Goal: Task Accomplishment & Management: Manage account settings

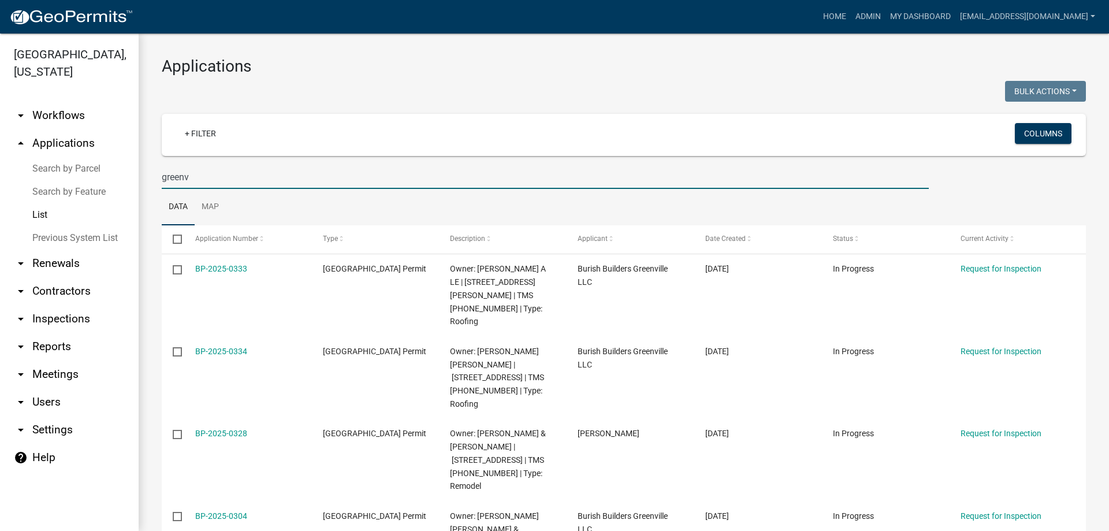
select select "3: 100"
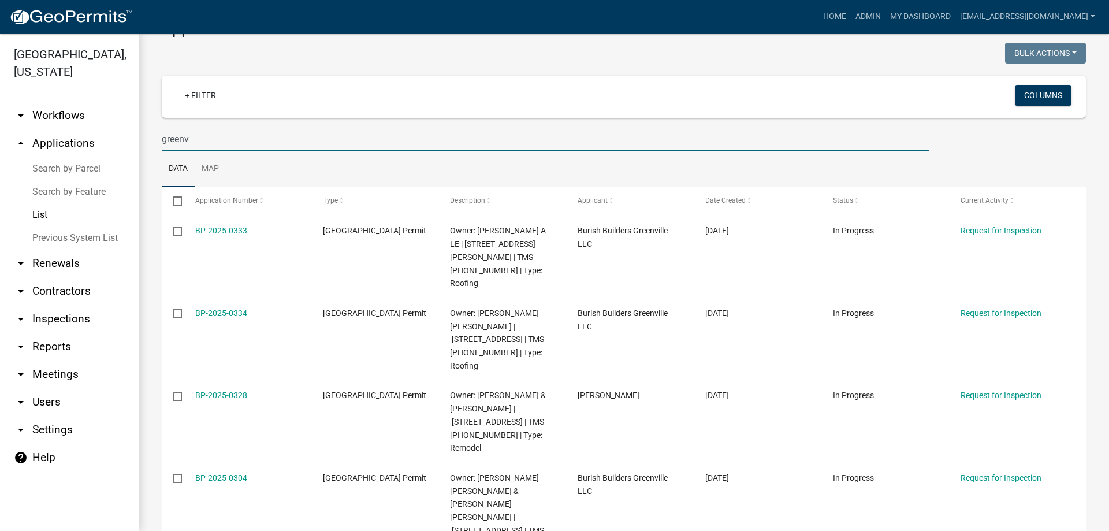
scroll to position [58, 0]
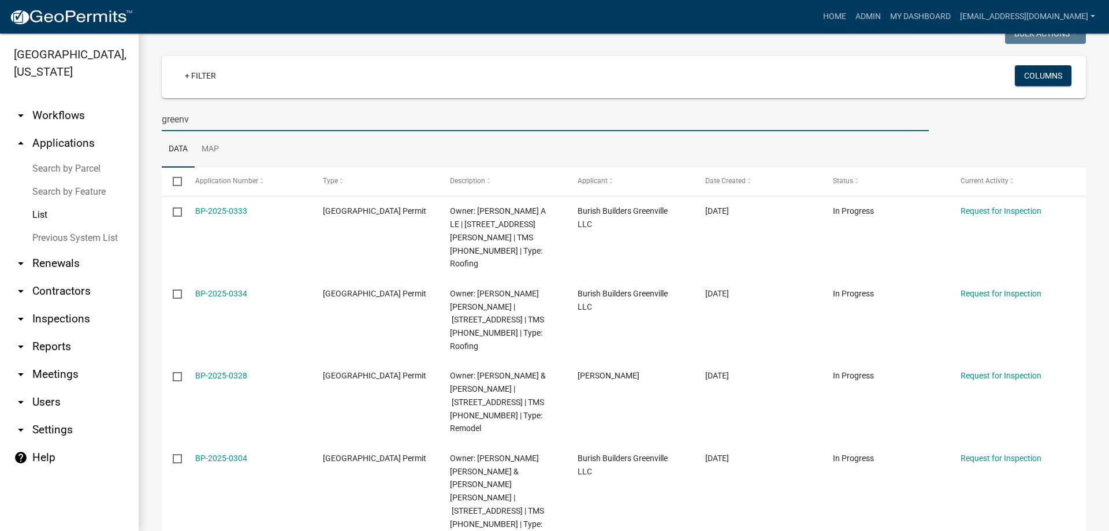
drag, startPoint x: 224, startPoint y: 114, endPoint x: 26, endPoint y: 113, distance: 198.1
click at [49, 114] on div "[GEOGRAPHIC_DATA], [US_STATE] arrow_drop_down Workflows List arrow_drop_up Appl…" at bounding box center [554, 282] width 1109 height 497
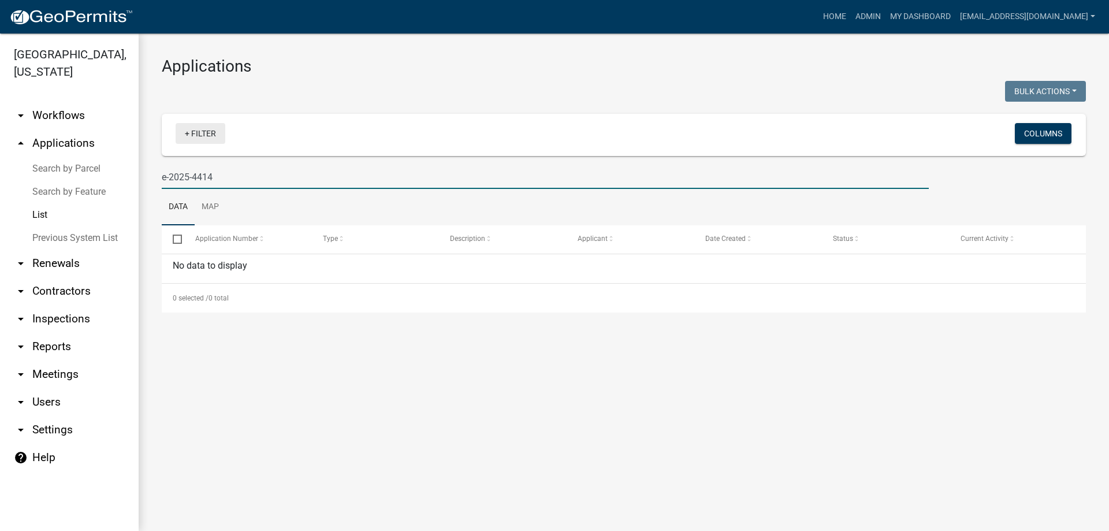
scroll to position [0, 0]
click at [204, 174] on input "e-2025-4414" at bounding box center [545, 177] width 767 height 24
type input "e-2025-441"
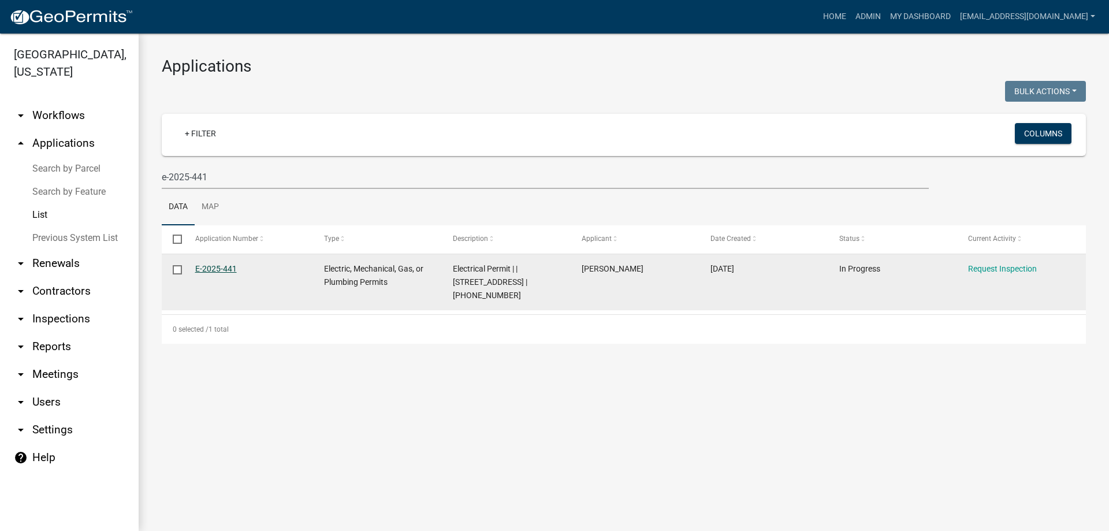
click at [199, 272] on link "E-2025-441" at bounding box center [216, 268] width 42 height 9
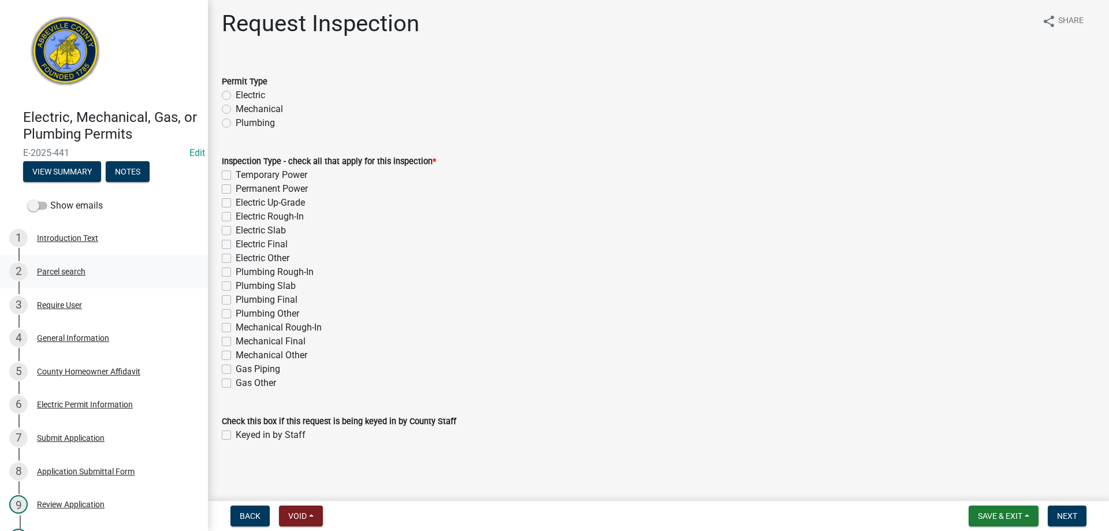
scroll to position [5, 0]
click at [978, 516] on span "Save & Exit" at bounding box center [1000, 515] width 44 height 9
click at [1007, 483] on button "Save & Exit" at bounding box center [992, 486] width 92 height 28
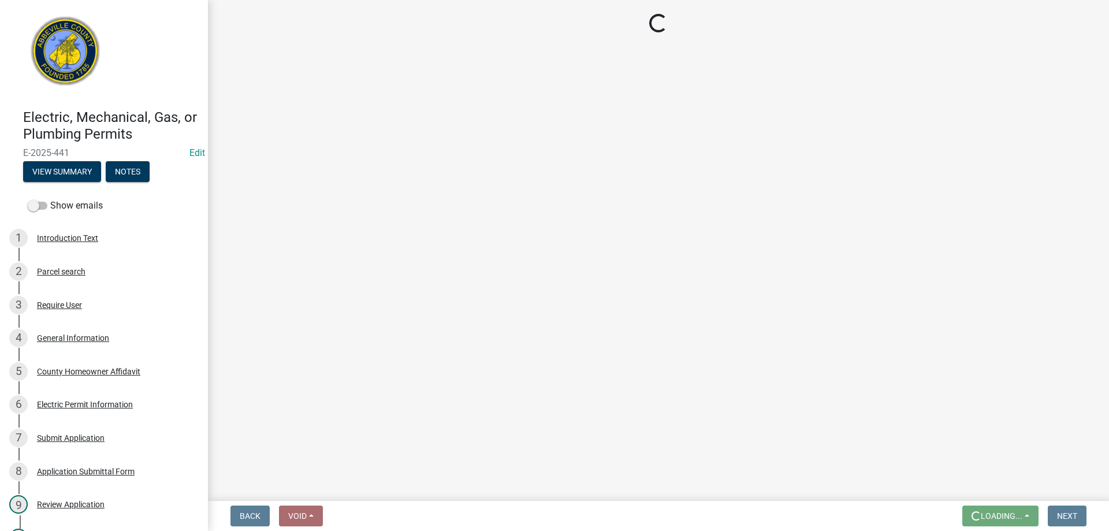
scroll to position [0, 0]
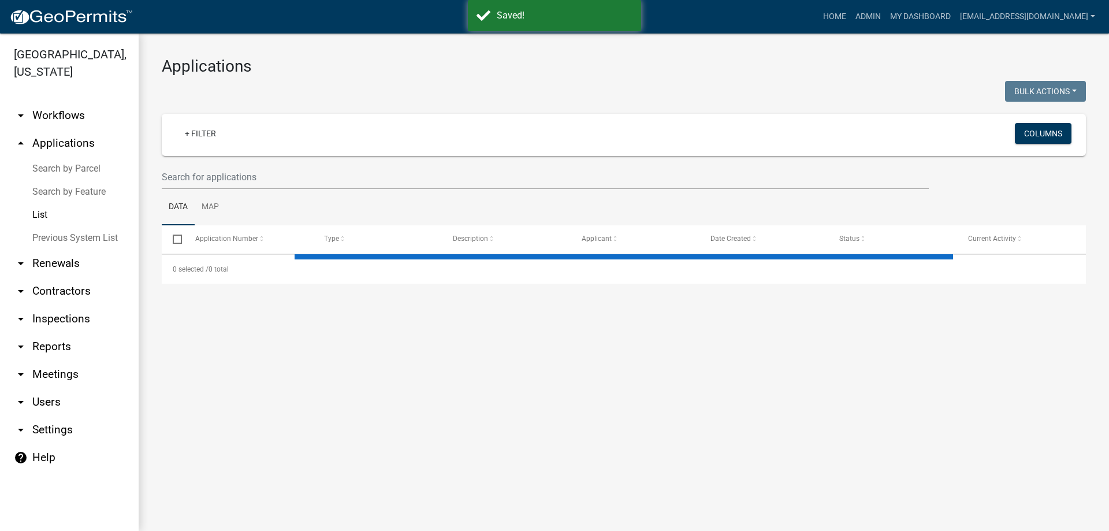
click at [38, 231] on link "Previous System List" at bounding box center [69, 237] width 139 height 23
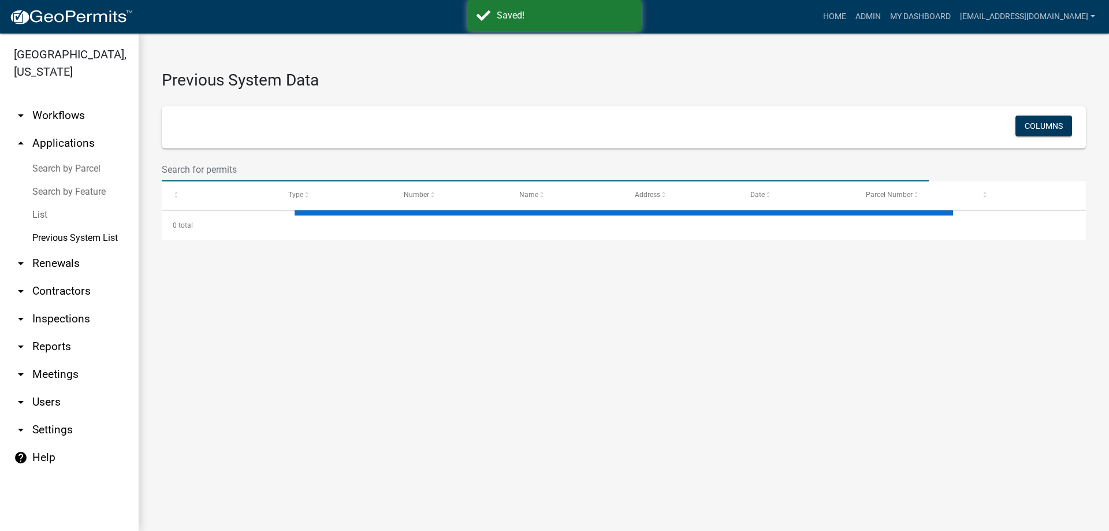
select select "1: 25"
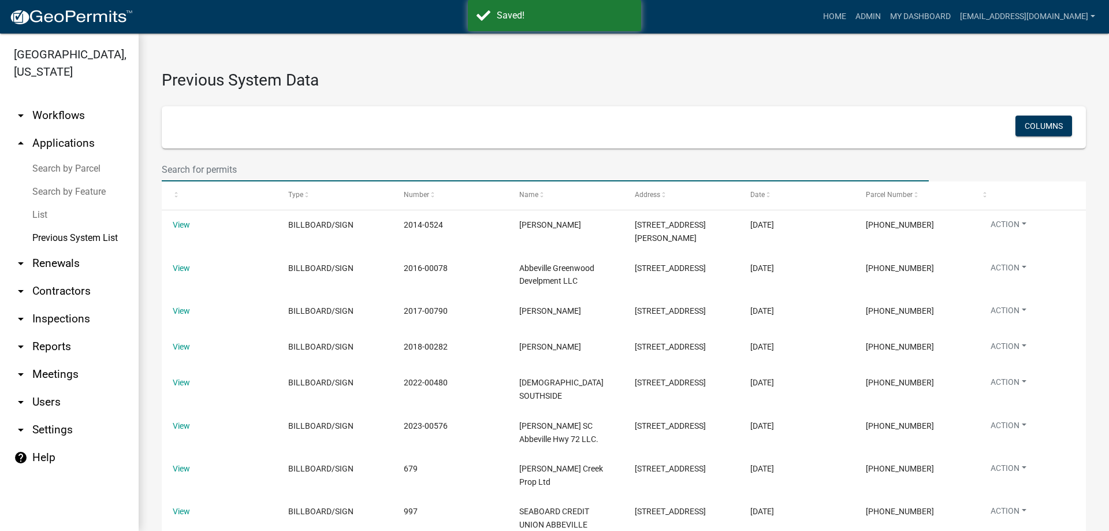
click at [229, 162] on input "text" at bounding box center [545, 170] width 767 height 24
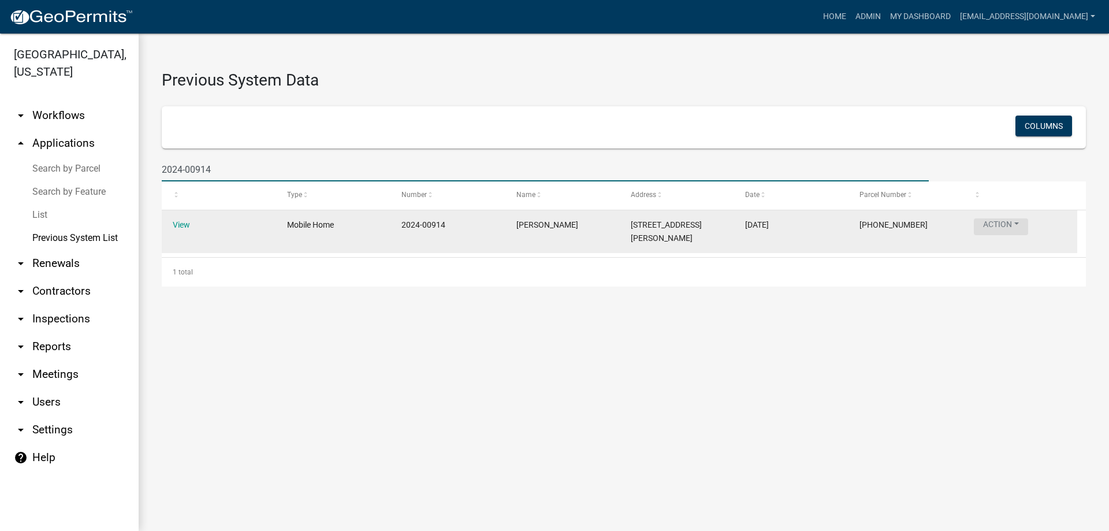
click at [1018, 229] on button "Action" at bounding box center [1001, 226] width 54 height 17
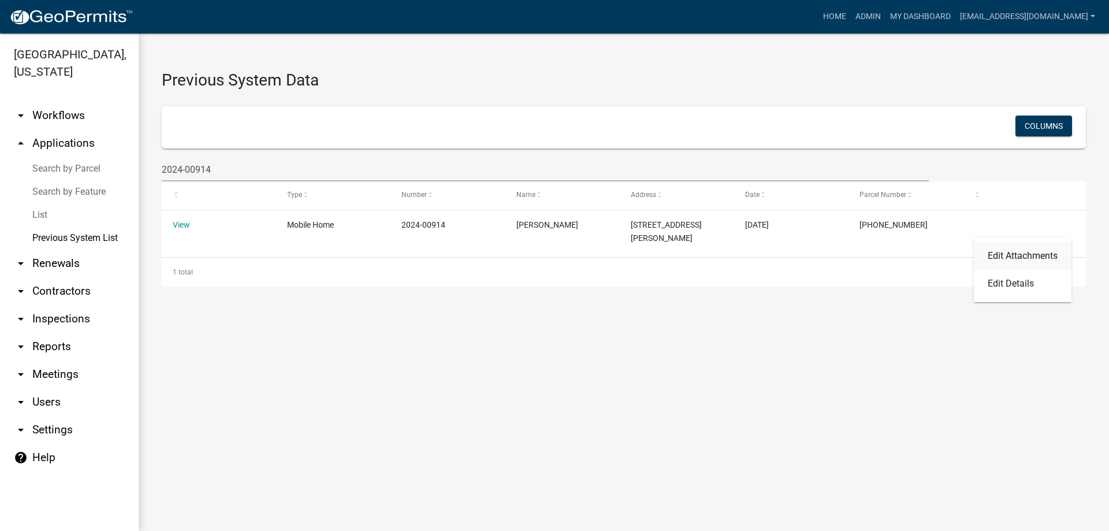
click at [1020, 253] on link "Edit Attachments" at bounding box center [1023, 256] width 98 height 28
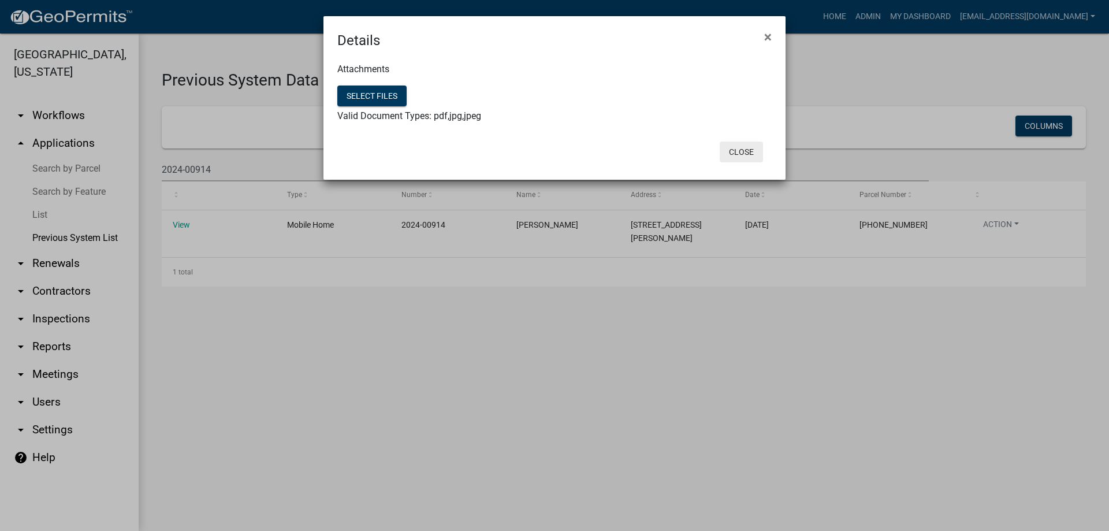
click at [754, 151] on button "Close" at bounding box center [741, 152] width 43 height 21
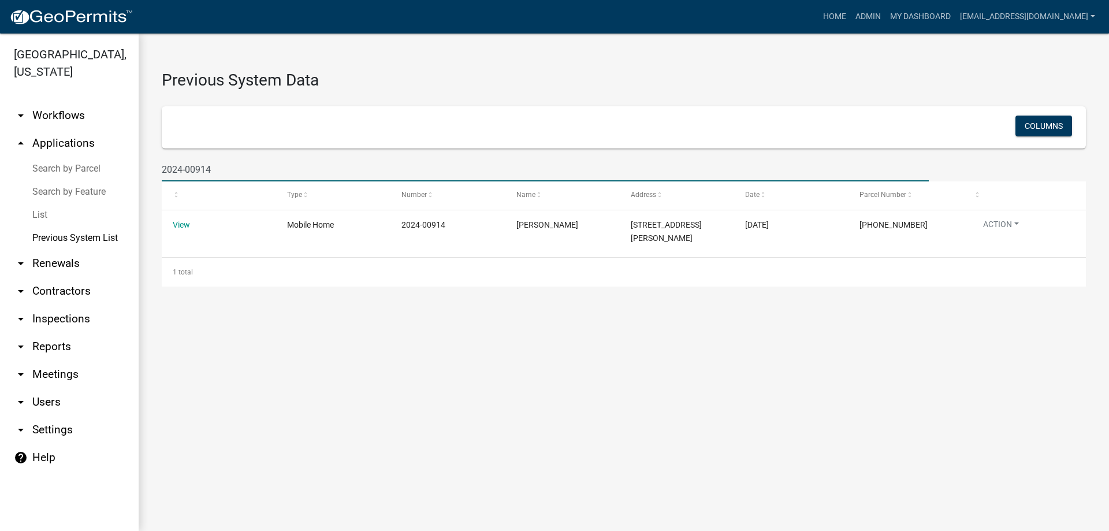
drag, startPoint x: 237, startPoint y: 172, endPoint x: 46, endPoint y: 158, distance: 191.7
click at [50, 159] on div "[GEOGRAPHIC_DATA], [US_STATE] arrow_drop_down Workflows List arrow_drop_up Appl…" at bounding box center [554, 282] width 1109 height 497
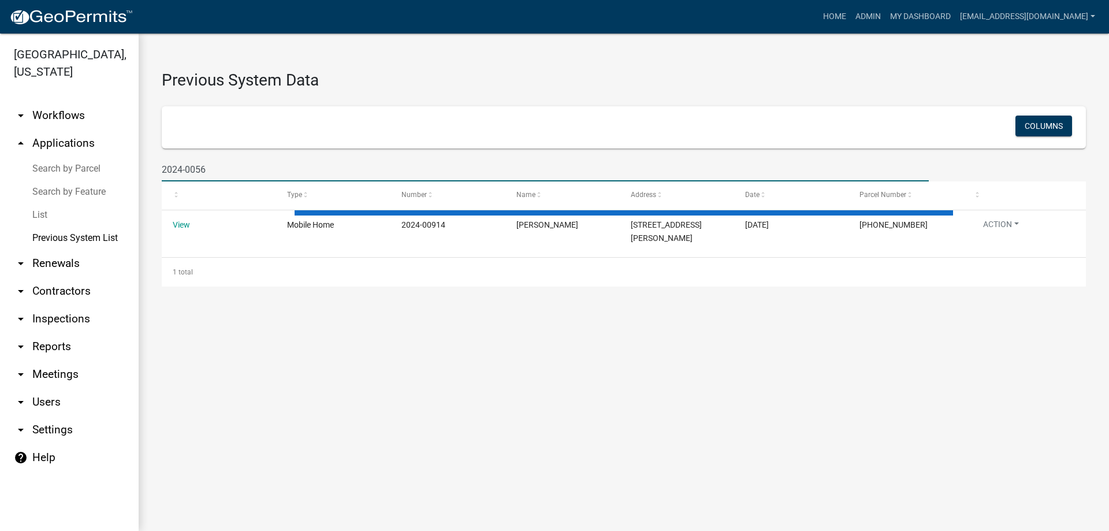
type input "2024-00563"
select select "1: 25"
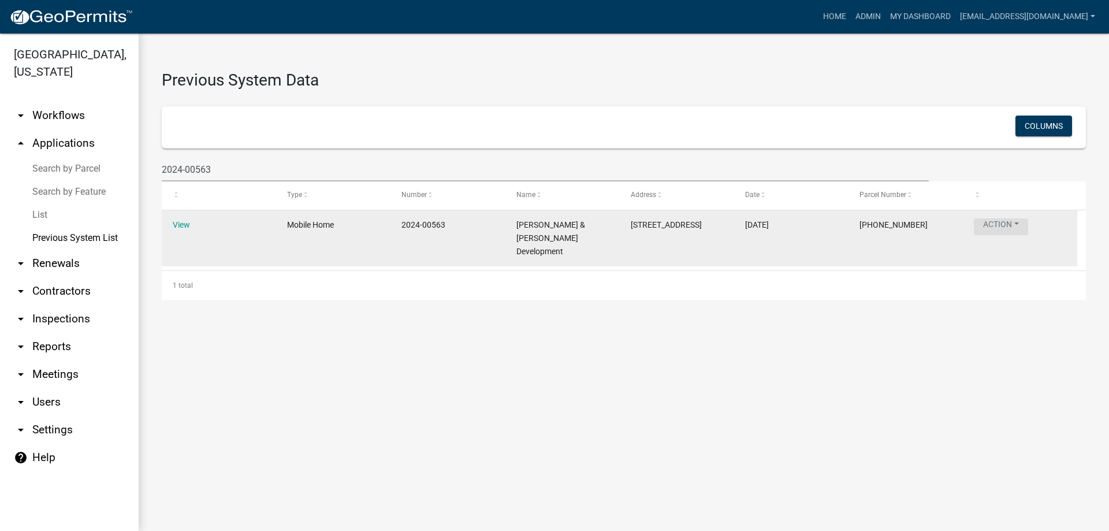
click at [1010, 225] on button "Action" at bounding box center [1001, 226] width 54 height 17
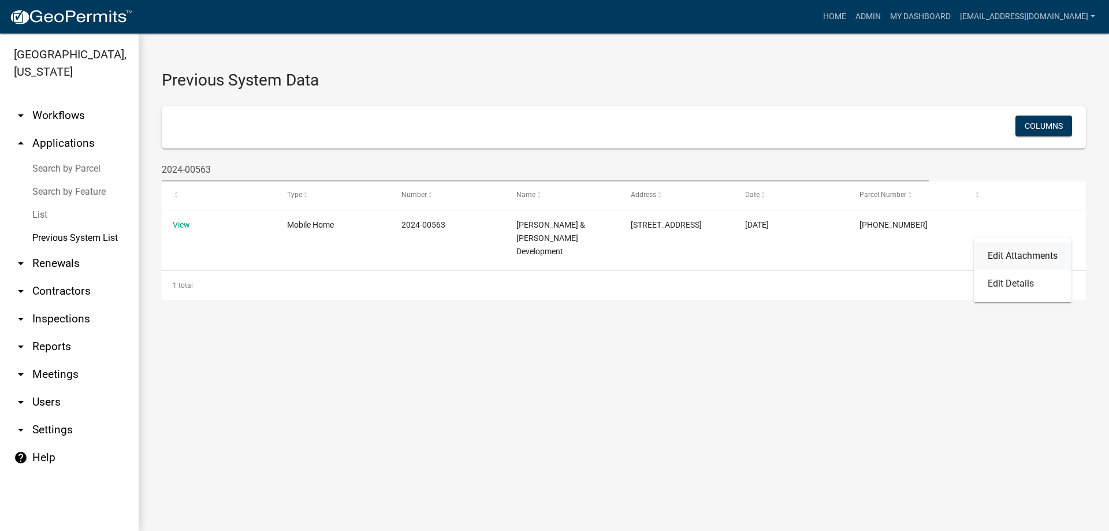
click at [1014, 249] on link "Edit Attachments" at bounding box center [1023, 256] width 98 height 28
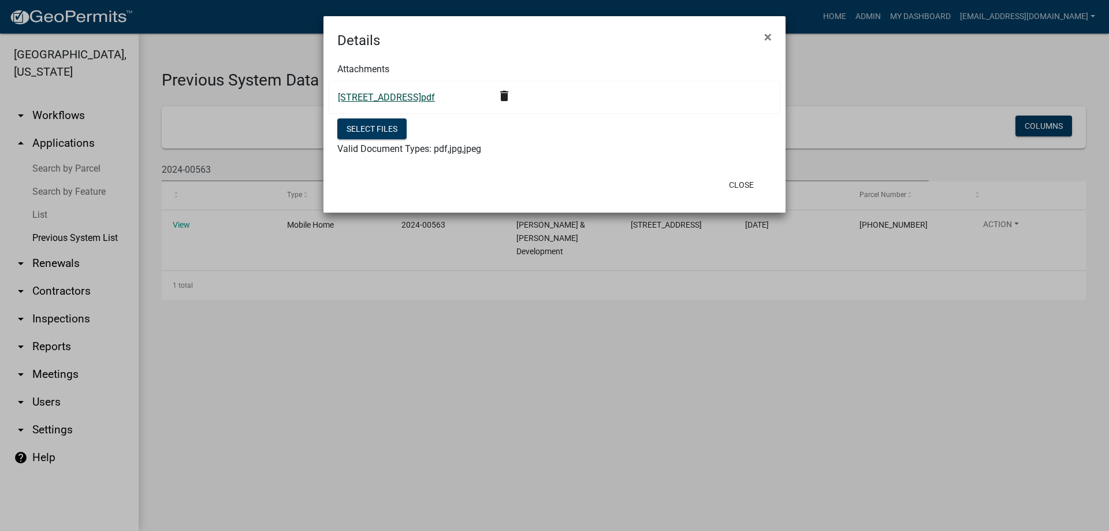
click at [377, 93] on link "[STREET_ADDRESS]pdf" at bounding box center [386, 97] width 97 height 11
click at [772, 39] on button "×" at bounding box center [768, 37] width 26 height 32
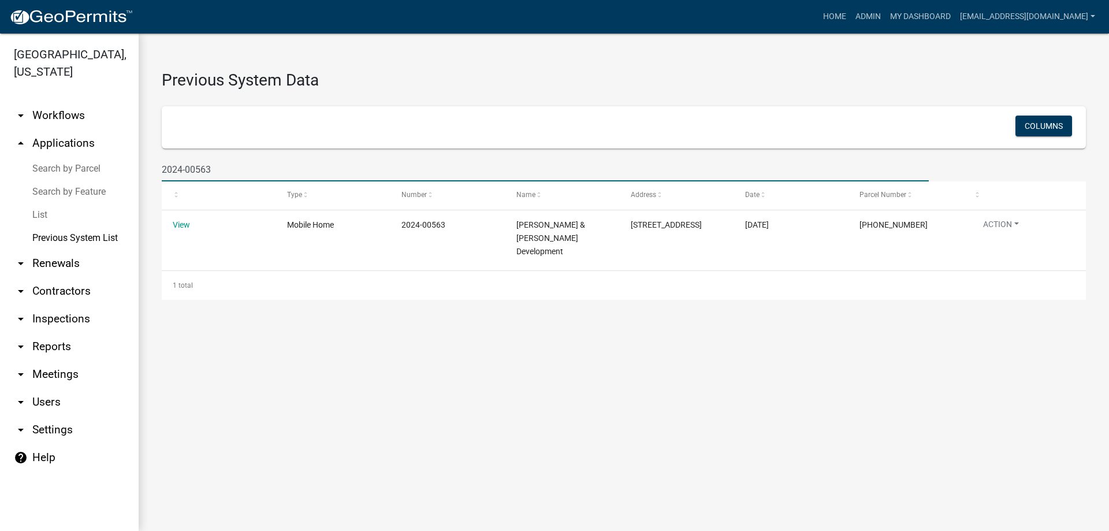
drag, startPoint x: 271, startPoint y: 176, endPoint x: -20, endPoint y: 160, distance: 292.2
click at [0, 160] on html "Internet Explorer does NOT work with GeoPermits. Get a new browser for more sec…" at bounding box center [554, 265] width 1109 height 531
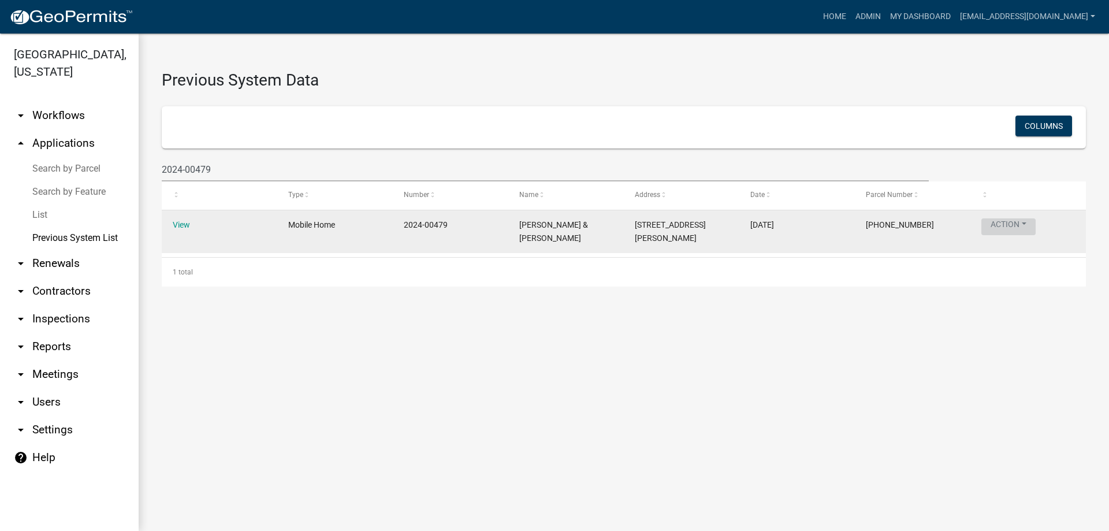
click at [1035, 222] on button "Action" at bounding box center [1008, 226] width 54 height 17
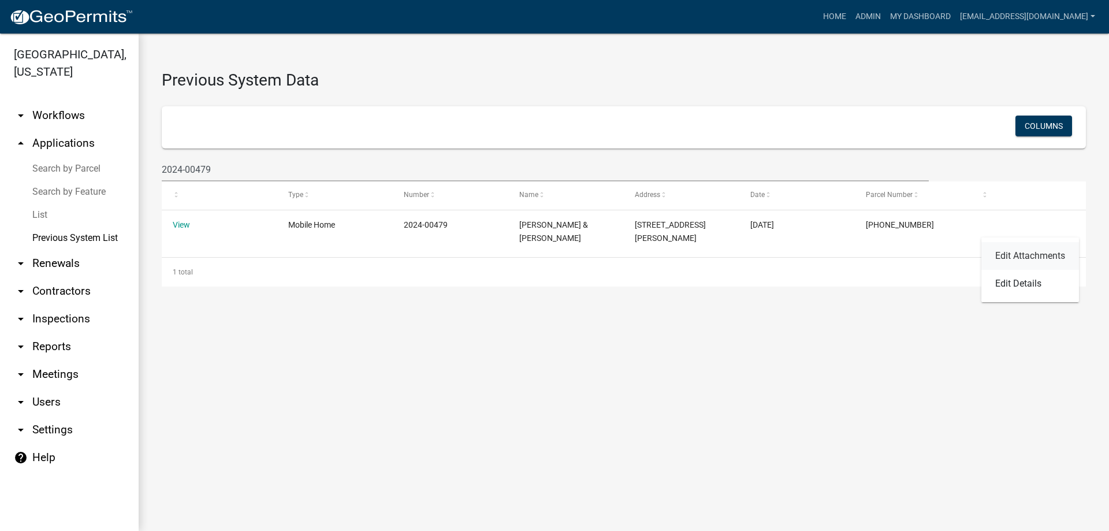
click at [1035, 252] on link "Edit Attachments" at bounding box center [1030, 256] width 98 height 28
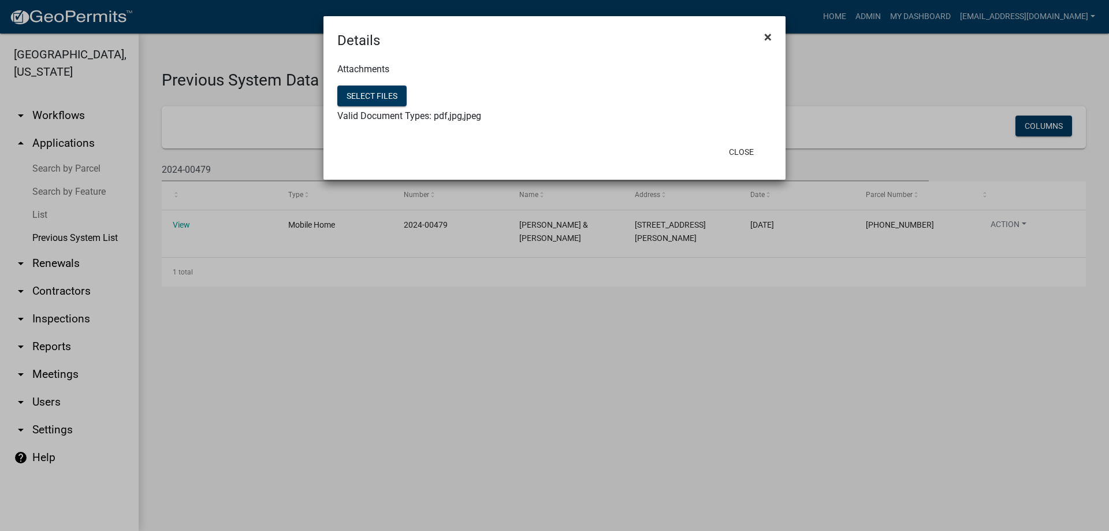
click at [769, 32] on span "×" at bounding box center [768, 37] width 8 height 16
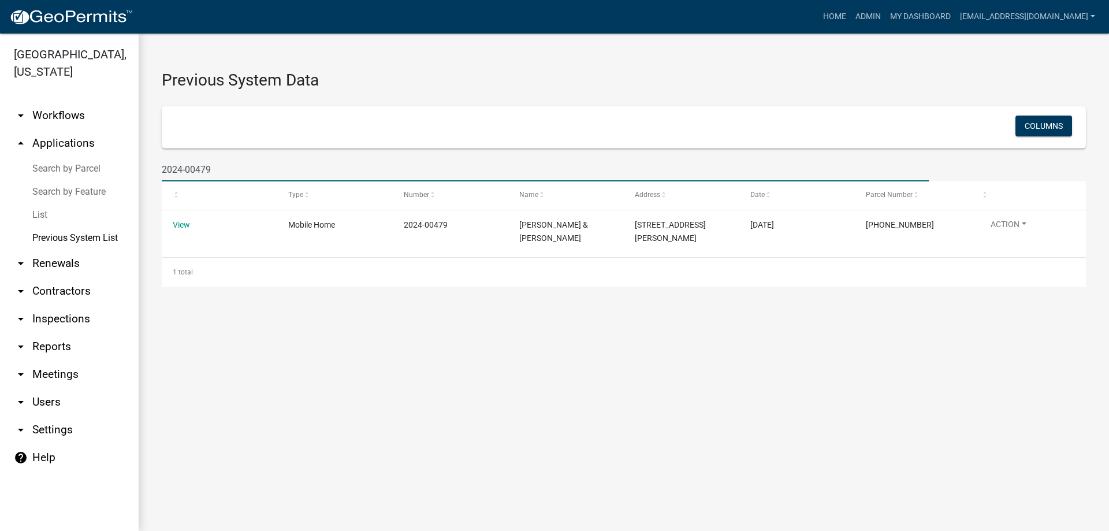
drag, startPoint x: 221, startPoint y: 164, endPoint x: 31, endPoint y: 135, distance: 191.7
click at [31, 135] on div "[GEOGRAPHIC_DATA], [US_STATE] arrow_drop_down Workflows List arrow_drop_up Appl…" at bounding box center [554, 282] width 1109 height 497
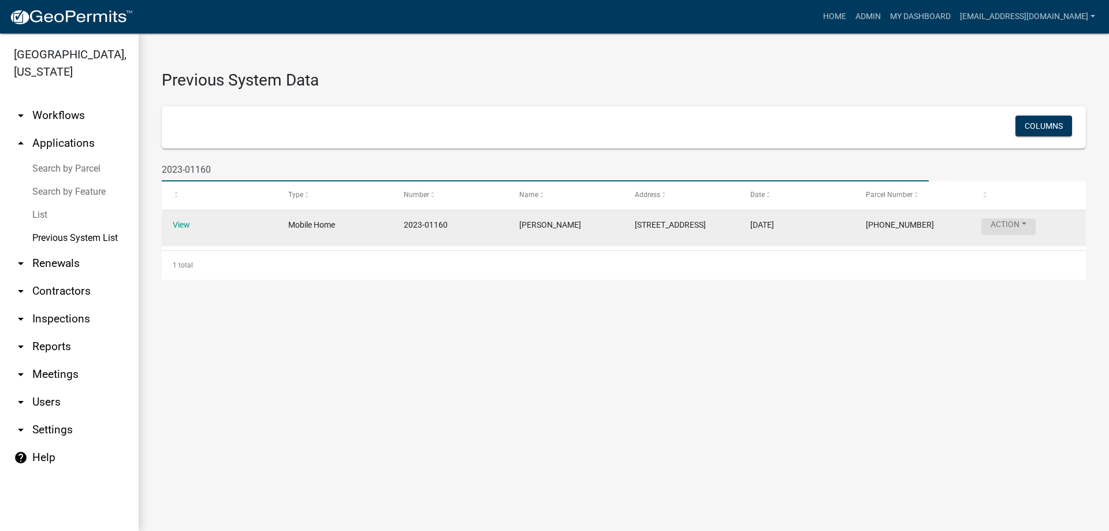
click at [996, 226] on button "Action" at bounding box center [1008, 226] width 54 height 17
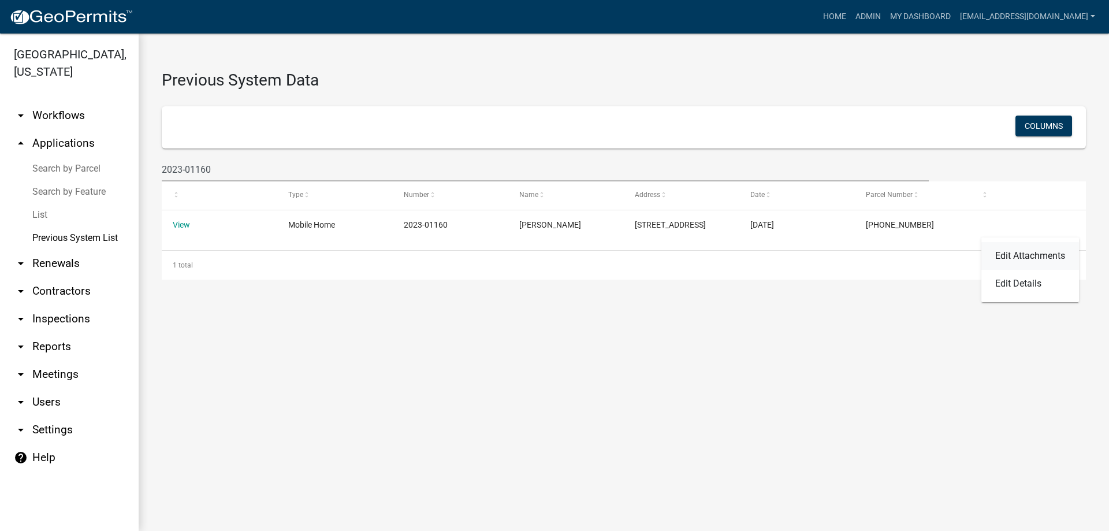
click at [1007, 254] on link "Edit Attachments" at bounding box center [1030, 256] width 98 height 28
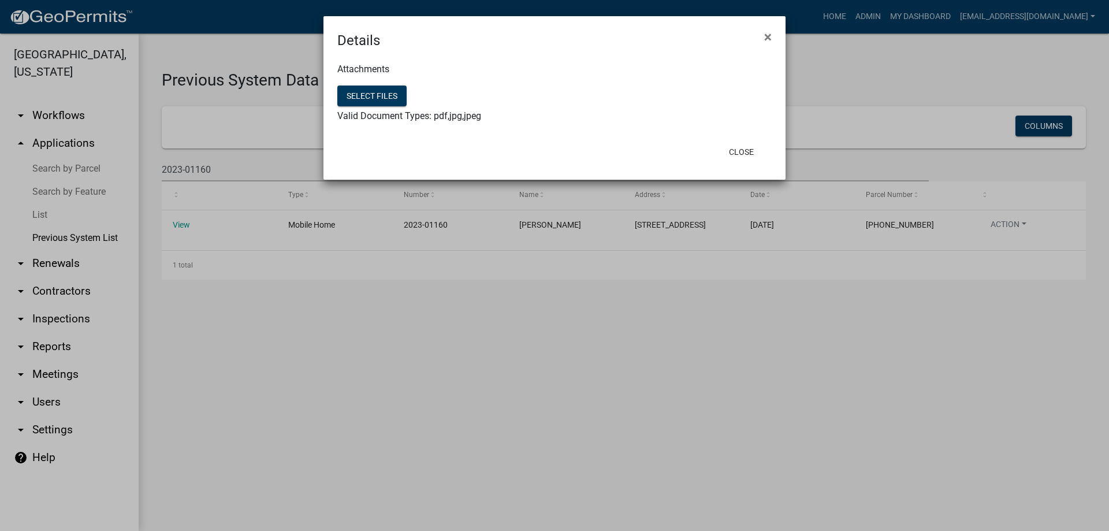
drag, startPoint x: 224, startPoint y: 280, endPoint x: 22, endPoint y: 258, distance: 202.7
click at [214, 280] on ngb-modal-window "Details × Attachments Select files Valid Document Types: pdf,jpg,jpeg Close" at bounding box center [554, 265] width 1109 height 531
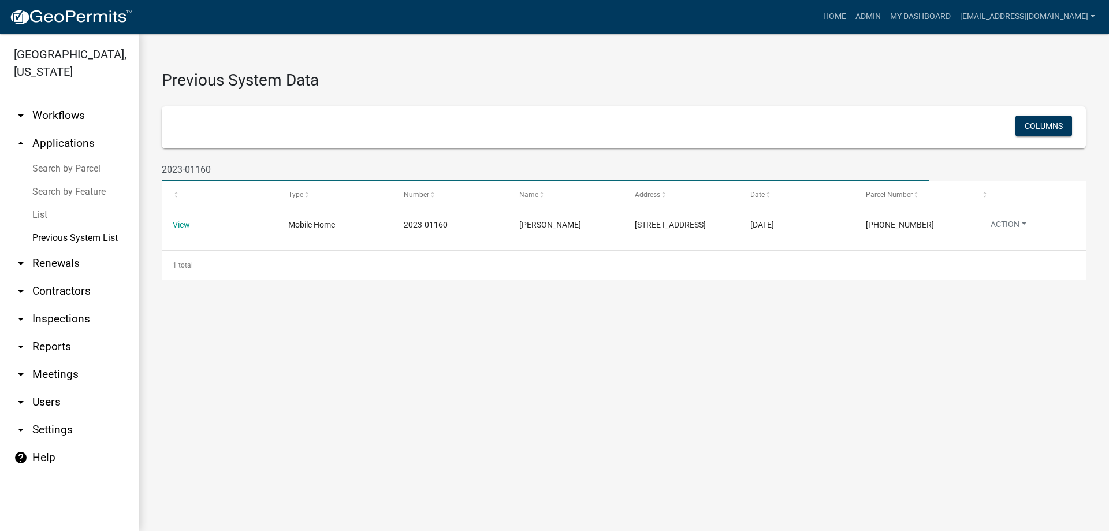
drag, startPoint x: 244, startPoint y: 170, endPoint x: 150, endPoint y: 168, distance: 94.8
click at [150, 168] on div "Previous System Data Columns 2023-01160 Type Number Name Address Date Parcel Nu…" at bounding box center [624, 168] width 970 height 269
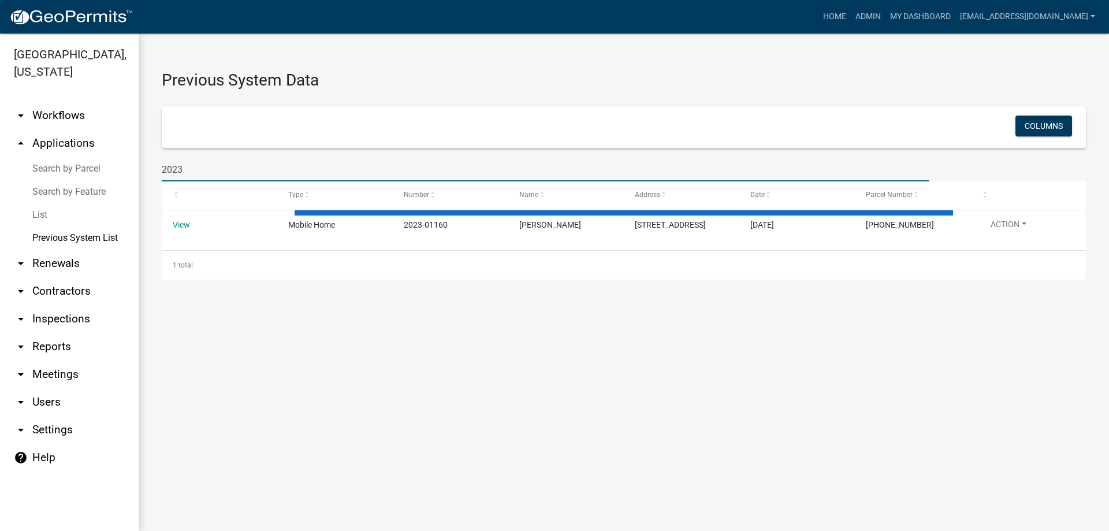
type input "2023-"
select select "1: 25"
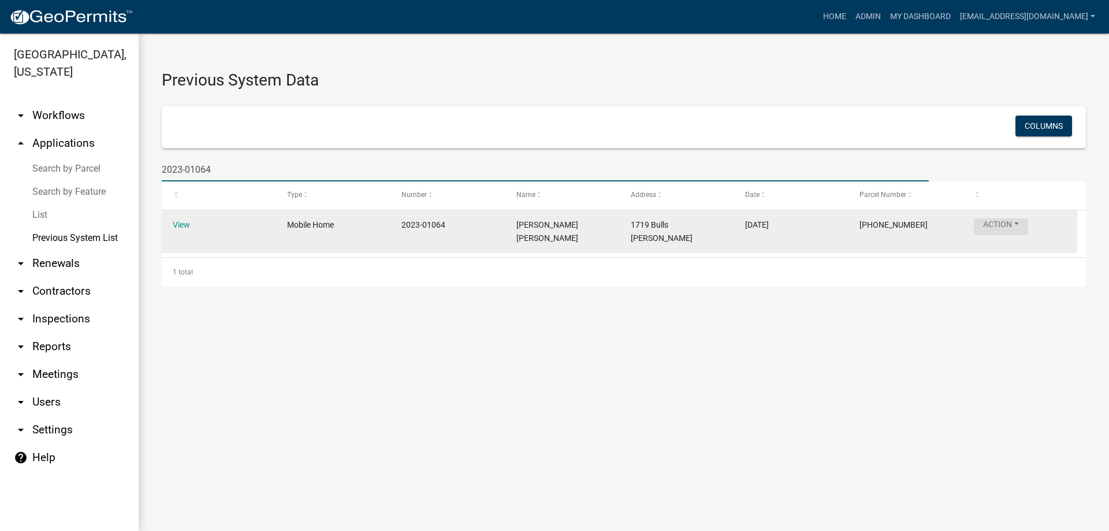
click at [1014, 222] on button "Action" at bounding box center [1001, 226] width 54 height 17
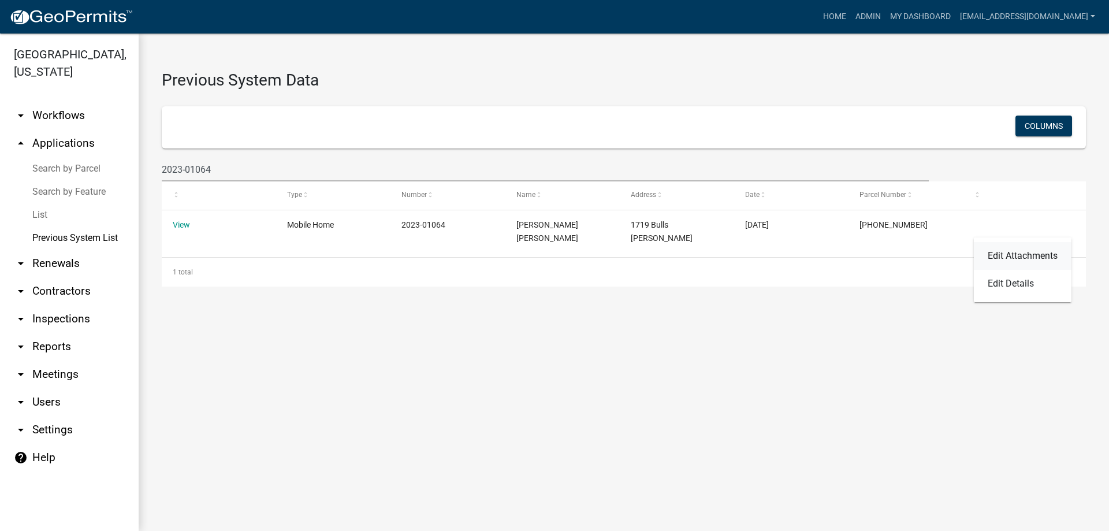
click at [1036, 251] on link "Edit Attachments" at bounding box center [1023, 256] width 98 height 28
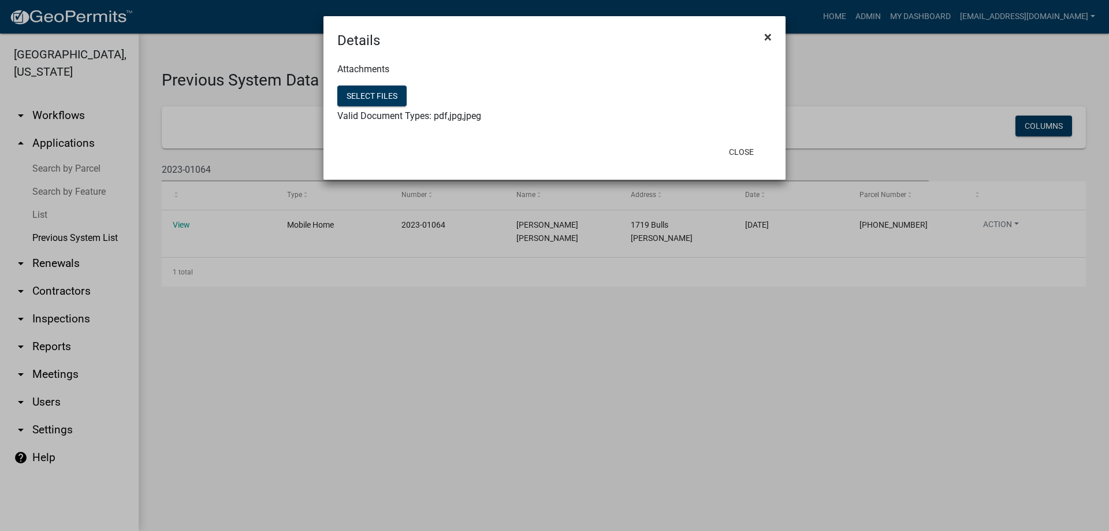
click at [769, 44] on span "×" at bounding box center [768, 37] width 8 height 16
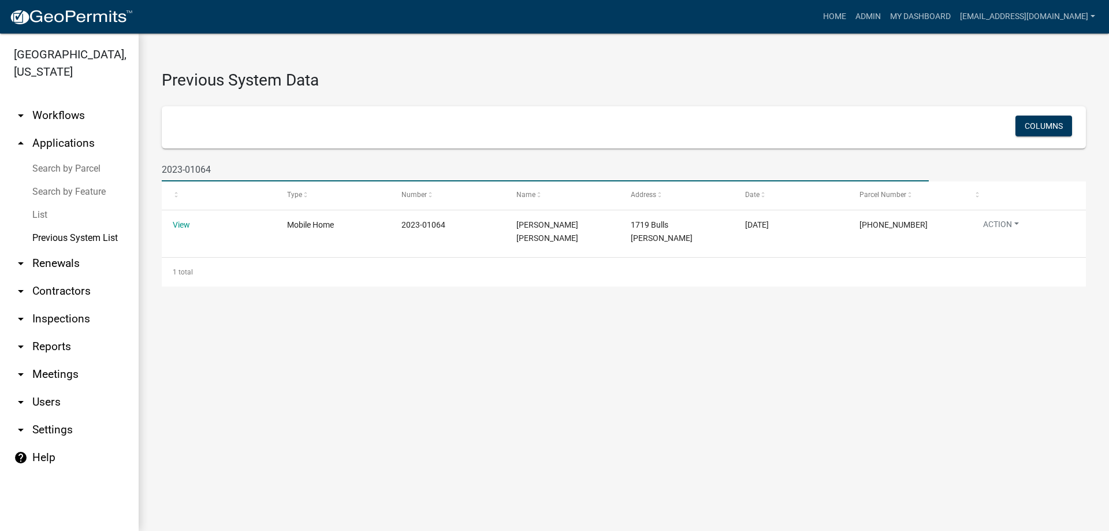
drag, startPoint x: 232, startPoint y: 168, endPoint x: -31, endPoint y: 125, distance: 266.4
click at [0, 125] on html "Internet Explorer does NOT work with GeoPermits. Get a new browser for more sec…" at bounding box center [554, 265] width 1109 height 531
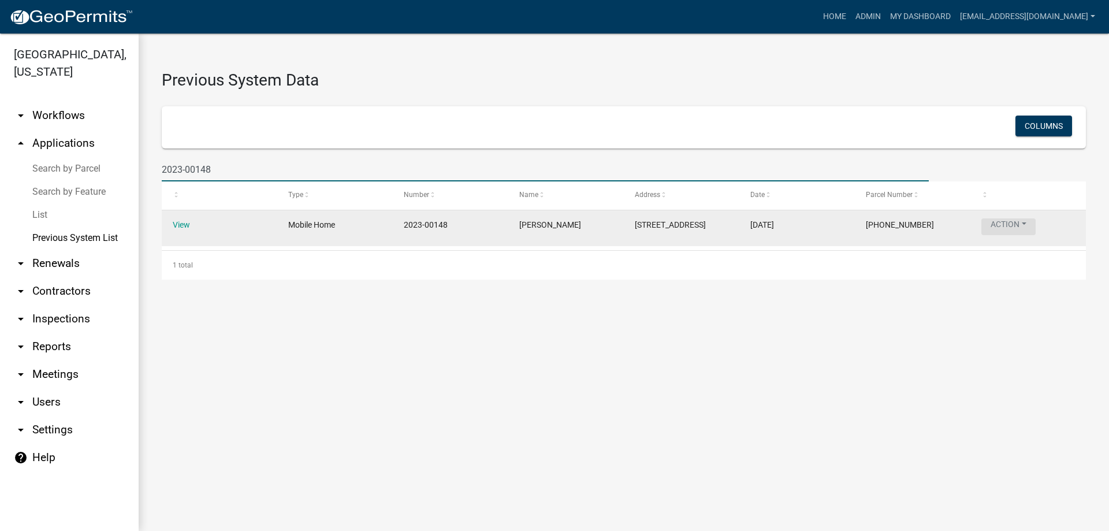
click at [1011, 221] on button "Action" at bounding box center [1008, 226] width 54 height 17
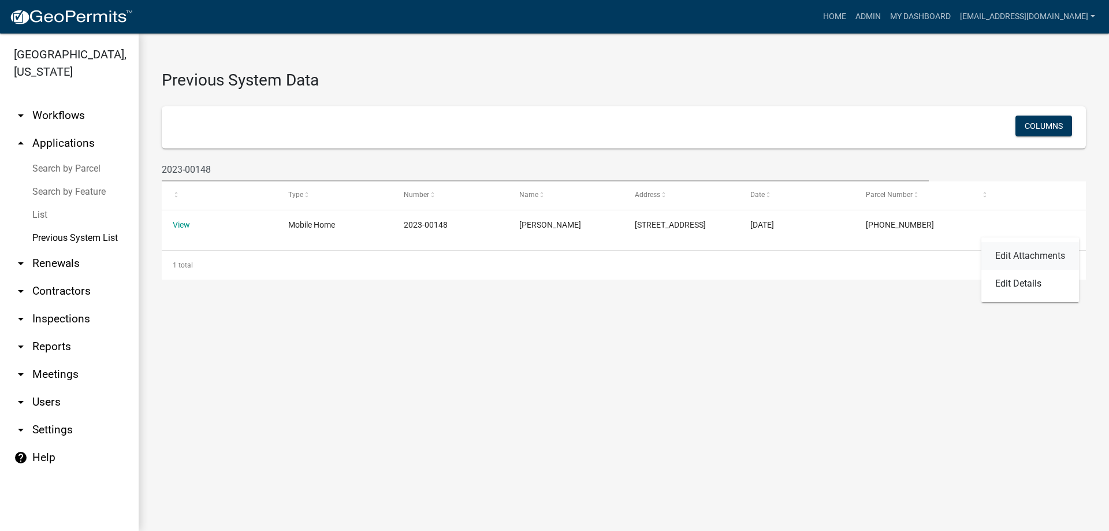
click at [1035, 255] on link "Edit Attachments" at bounding box center [1030, 256] width 98 height 28
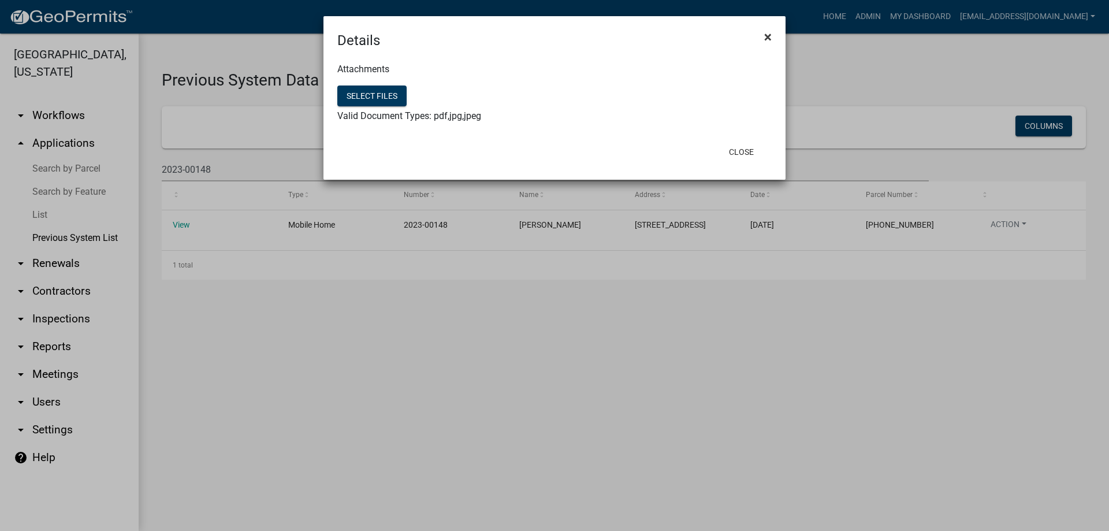
drag, startPoint x: 768, startPoint y: 35, endPoint x: 645, endPoint y: 63, distance: 126.3
click at [768, 35] on span "×" at bounding box center [768, 37] width 8 height 16
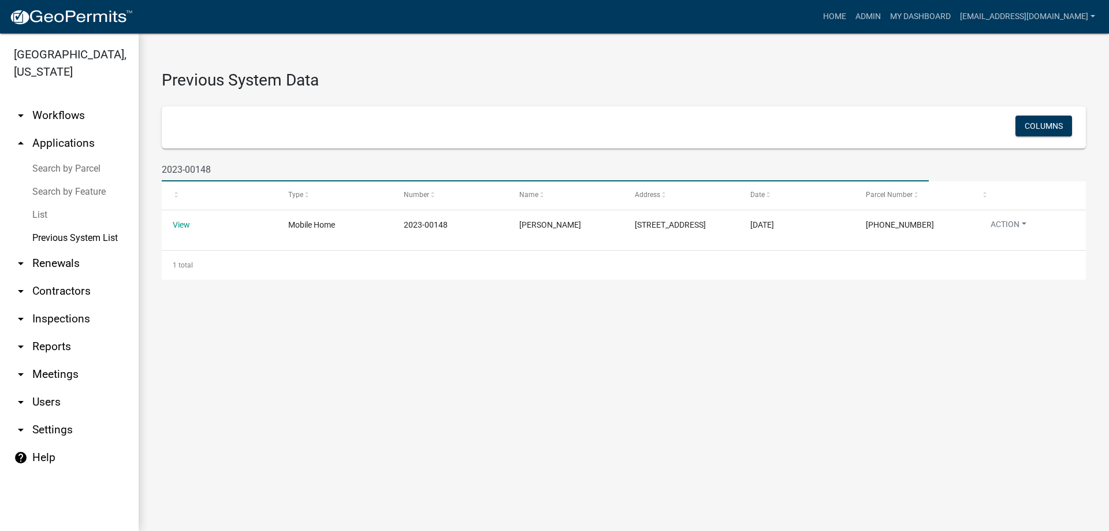
drag, startPoint x: 261, startPoint y: 161, endPoint x: 91, endPoint y: 163, distance: 169.8
click at [97, 165] on div "[GEOGRAPHIC_DATA], [US_STATE] arrow_drop_down Workflows List arrow_drop_up Appl…" at bounding box center [554, 282] width 1109 height 497
type input "2024-00357"
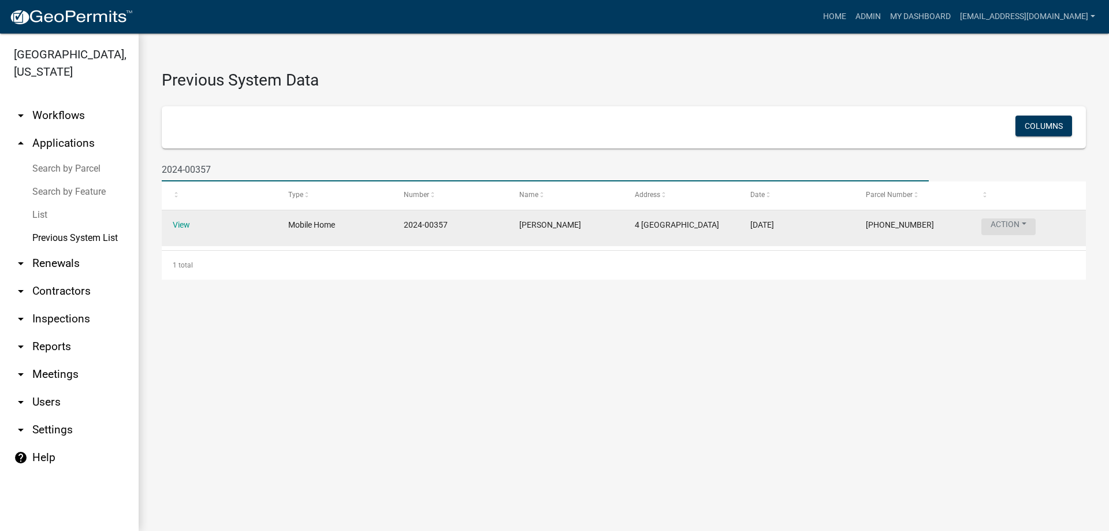
click at [1011, 224] on button "Action" at bounding box center [1008, 226] width 54 height 17
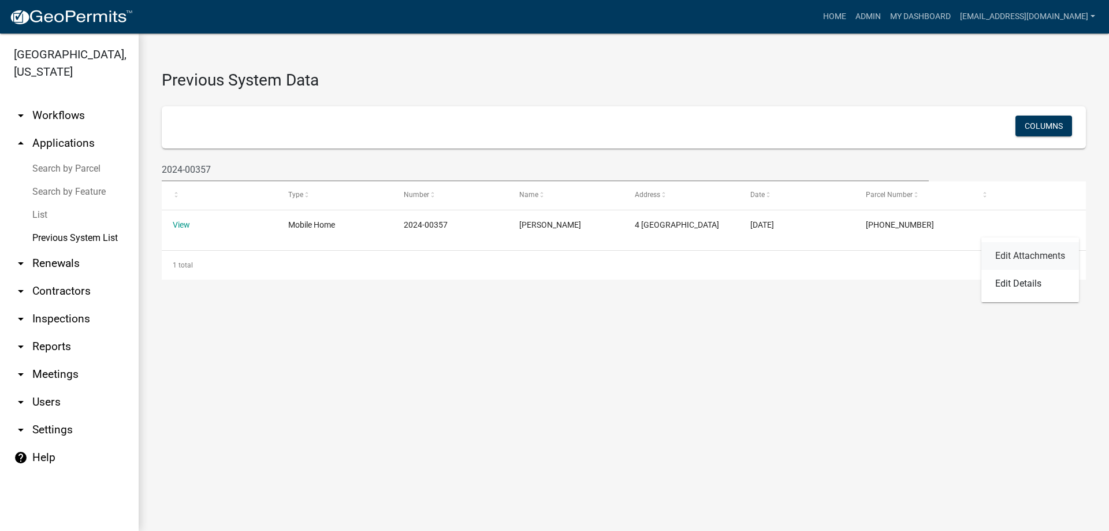
click at [1014, 256] on link "Edit Attachments" at bounding box center [1030, 256] width 98 height 28
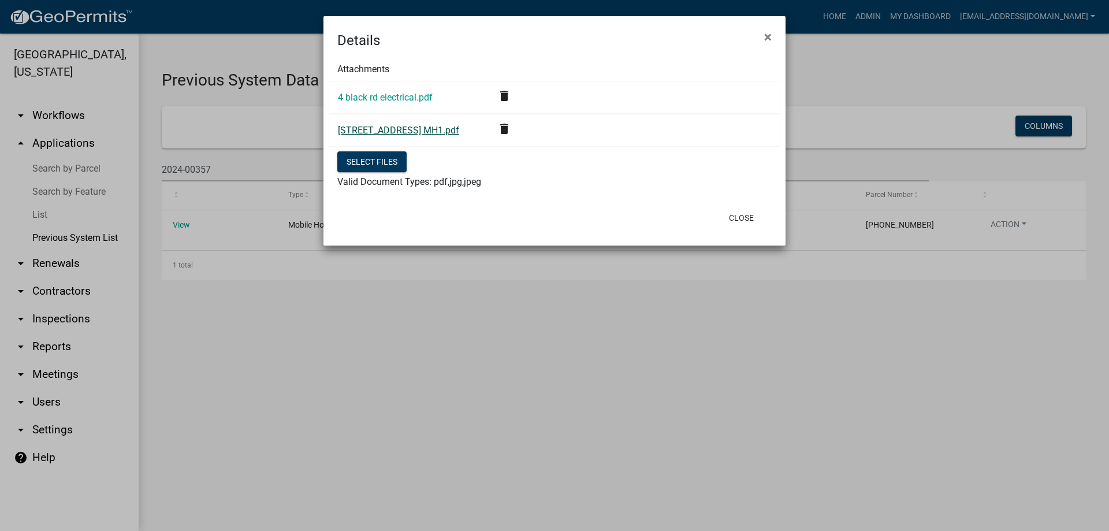
click at [390, 128] on link "[STREET_ADDRESS] MH1.pdf" at bounding box center [398, 130] width 121 height 11
click at [390, 97] on link "4 black rd electrical.pdf" at bounding box center [385, 97] width 95 height 11
